Goal: Information Seeking & Learning: Learn about a topic

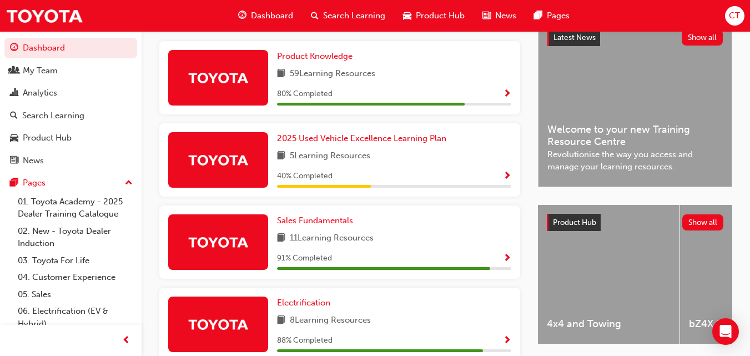
scroll to position [262, 0]
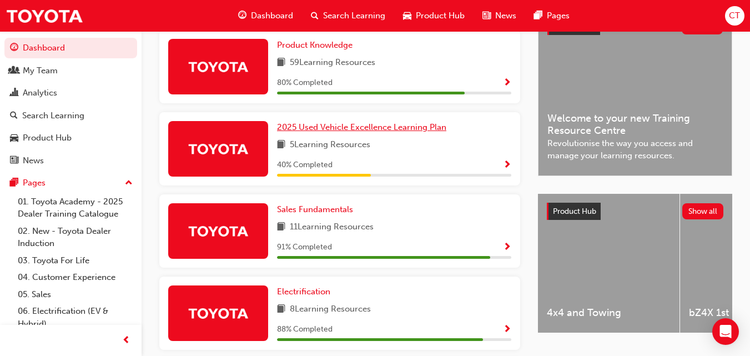
click at [372, 132] on span "2025 Used Vehicle Excellence Learning Plan" at bounding box center [361, 127] width 169 height 10
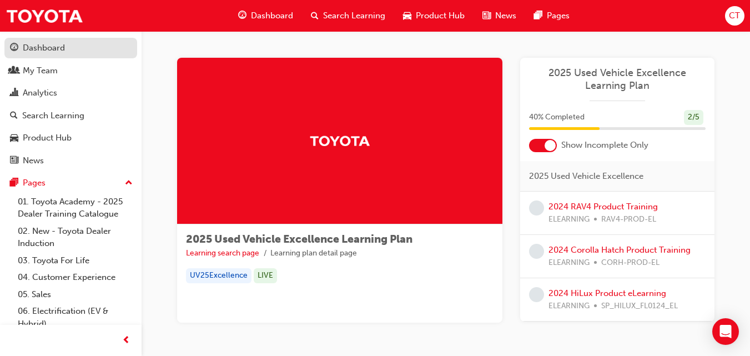
click at [73, 43] on div "Dashboard" at bounding box center [71, 48] width 122 height 14
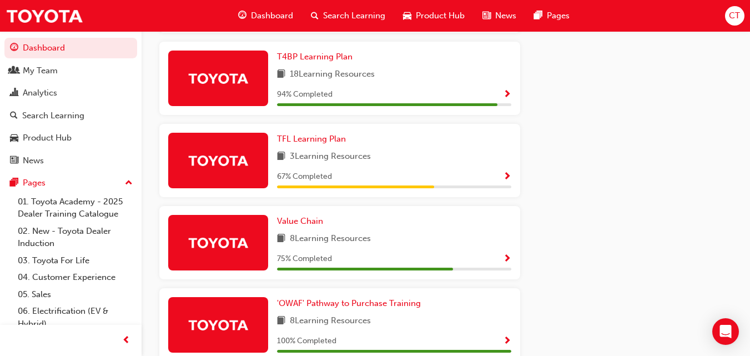
scroll to position [350, 0]
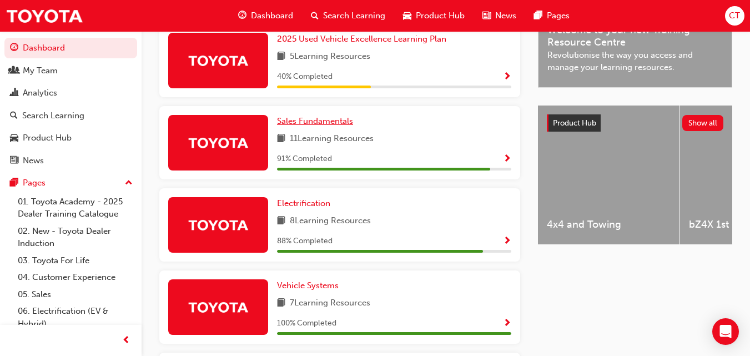
click at [337, 123] on span "Sales Fundamentals" at bounding box center [315, 121] width 76 height 10
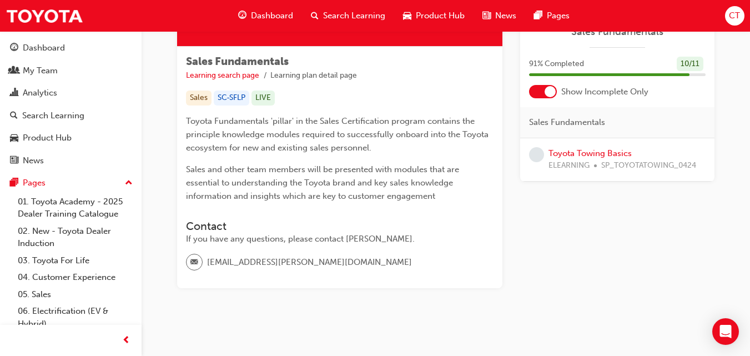
scroll to position [191, 0]
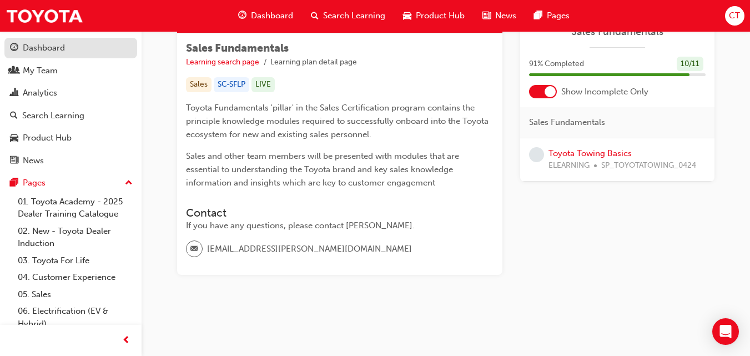
click at [58, 47] on div "Dashboard" at bounding box center [44, 48] width 42 height 13
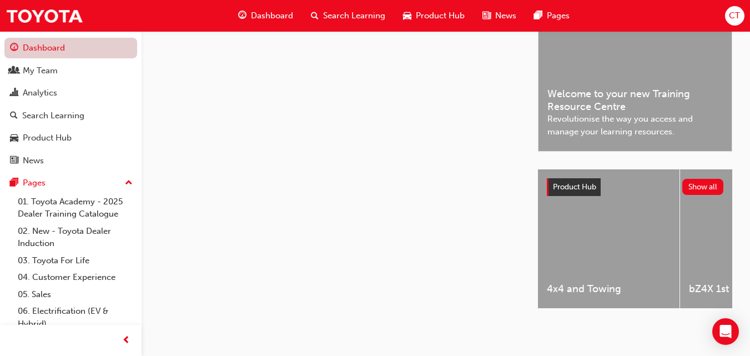
scroll to position [191, 0]
